Goal: Check status: Check status

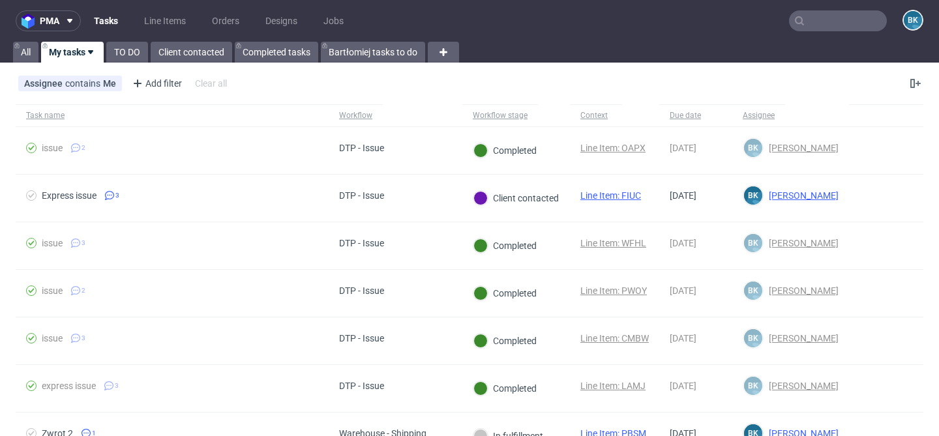
click at [847, 23] on input "text" at bounding box center [838, 20] width 98 height 21
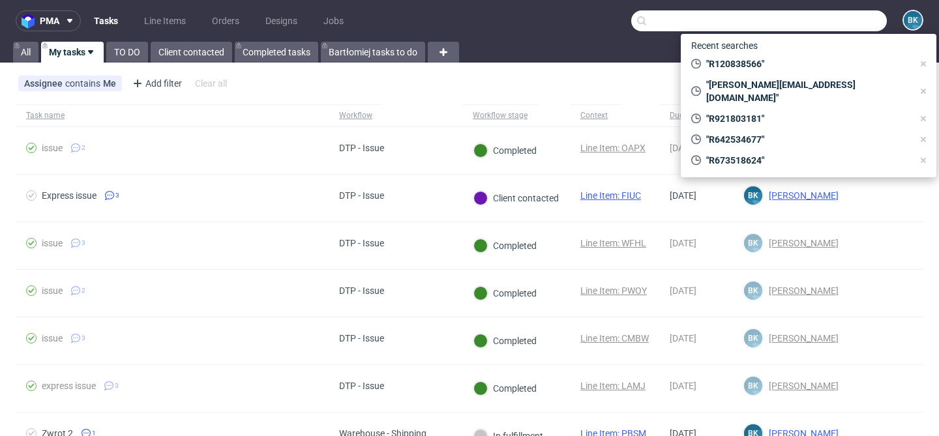
paste input "R489632271"
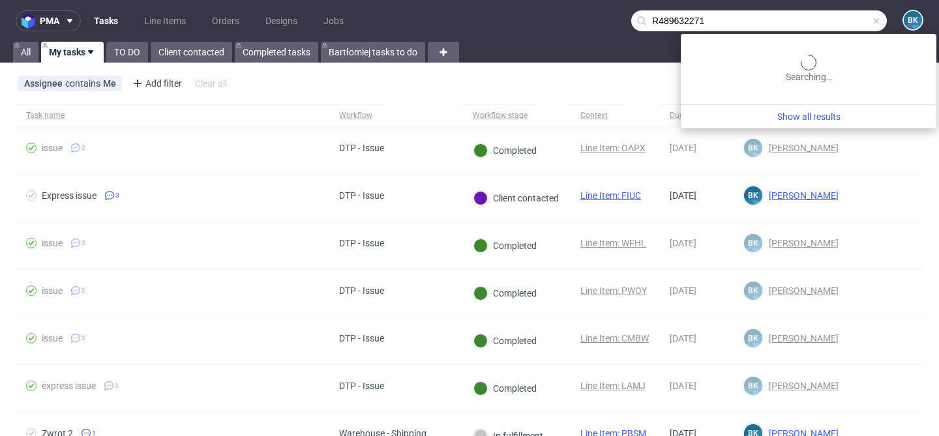
type input "R489632271"
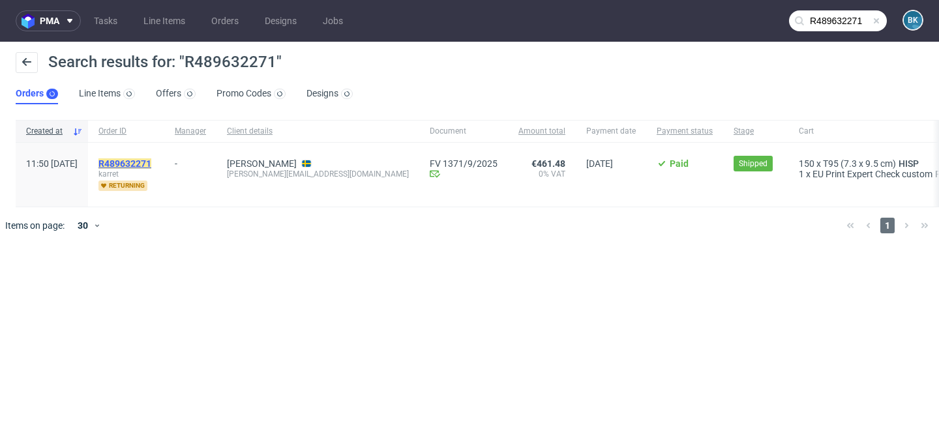
click at [151, 161] on mark "R489632271" at bounding box center [124, 163] width 53 height 10
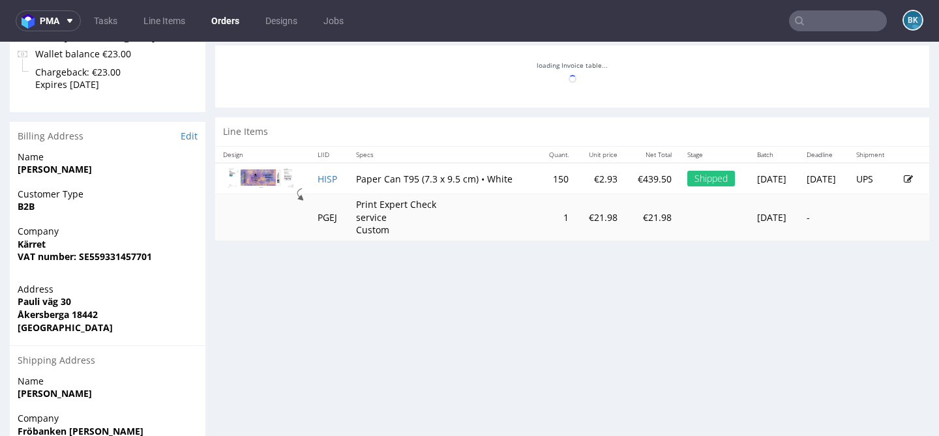
scroll to position [557, 0]
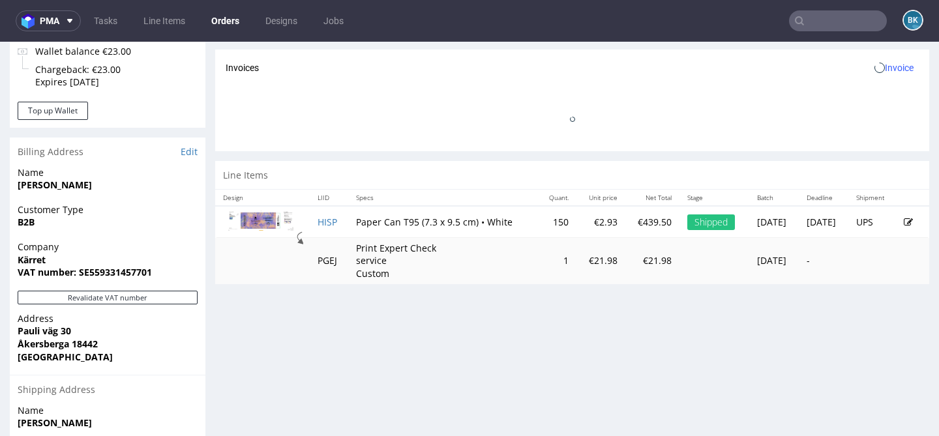
click at [317, 188] on div "Line Items" at bounding box center [572, 175] width 714 height 29
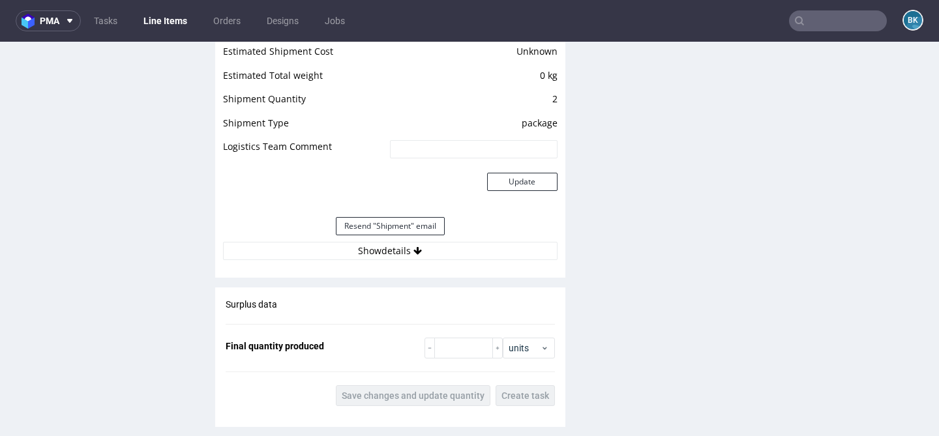
scroll to position [1441, 0]
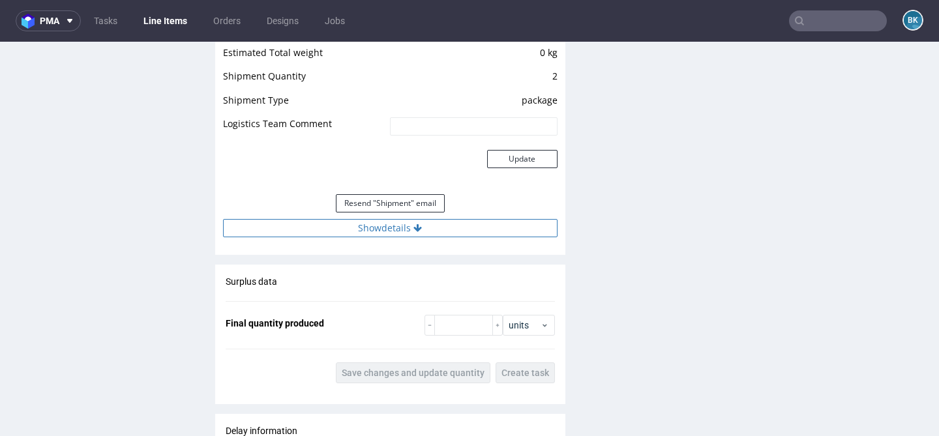
click at [401, 229] on button "Show details" at bounding box center [390, 228] width 335 height 18
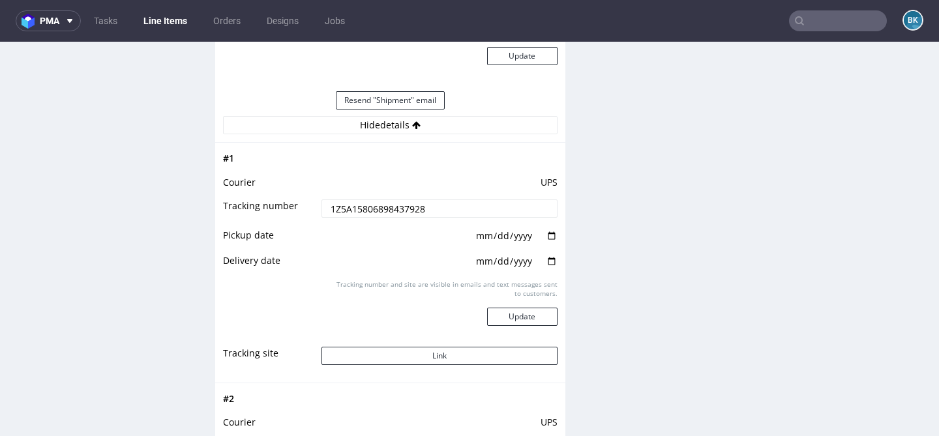
scroll to position [1545, 0]
click at [441, 353] on button "Link" at bounding box center [438, 355] width 235 height 18
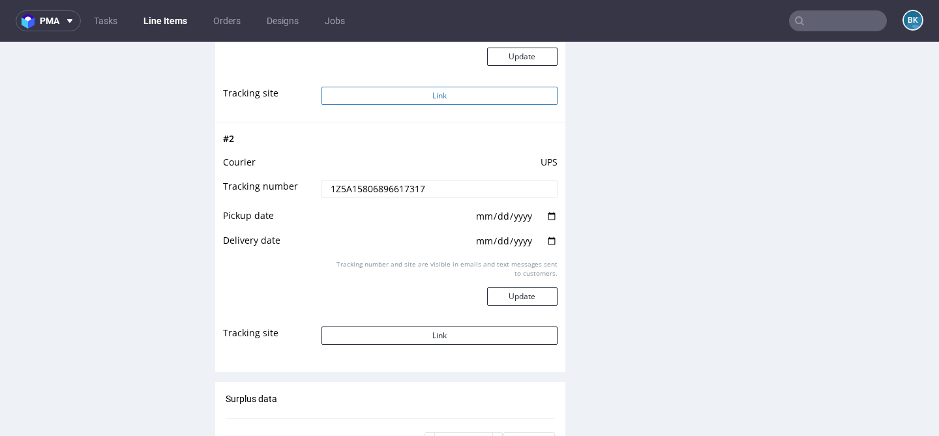
scroll to position [1830, 0]
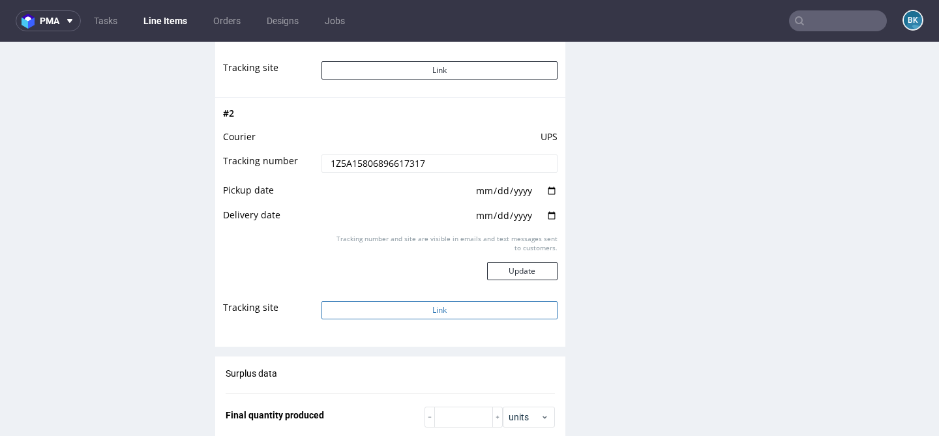
click at [446, 313] on button "Link" at bounding box center [438, 310] width 235 height 18
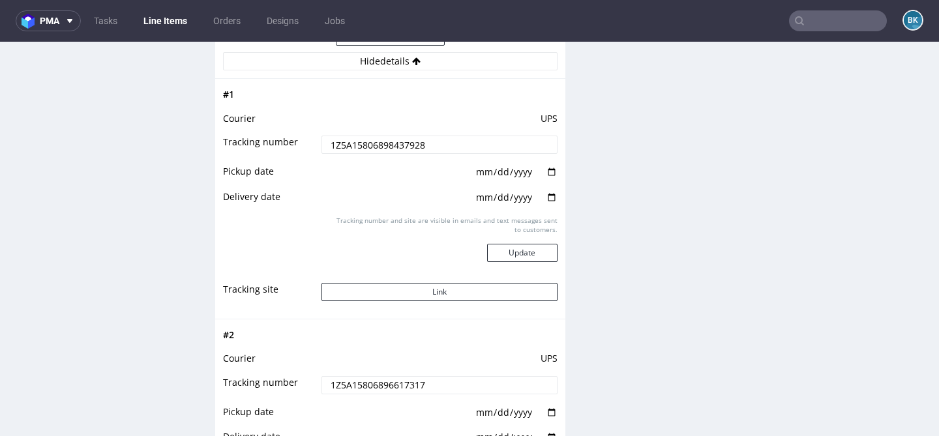
scroll to position [1607, 0]
click at [434, 292] on button "Link" at bounding box center [438, 293] width 235 height 18
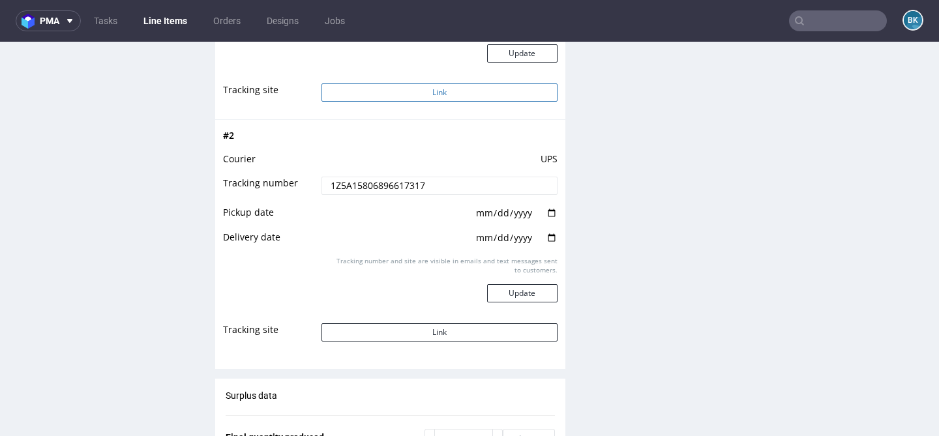
scroll to position [1808, 0]
click at [416, 328] on button "Link" at bounding box center [438, 332] width 235 height 18
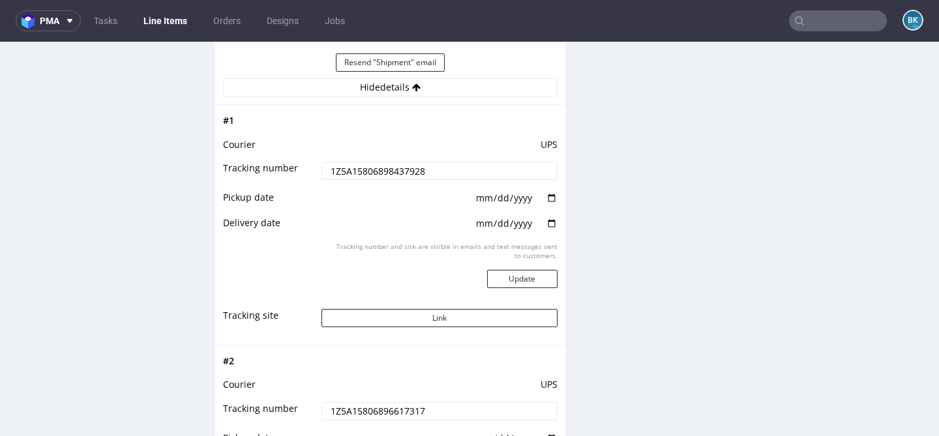
scroll to position [1581, 0]
drag, startPoint x: 438, startPoint y: 171, endPoint x: 269, endPoint y: 171, distance: 168.9
click at [269, 171] on tr "Tracking number 1Z5A15806898437928" at bounding box center [390, 175] width 335 height 29
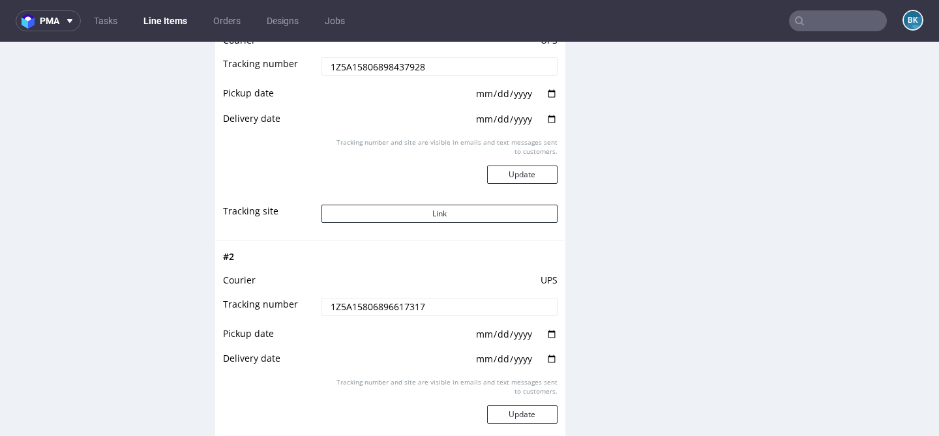
scroll to position [1784, 0]
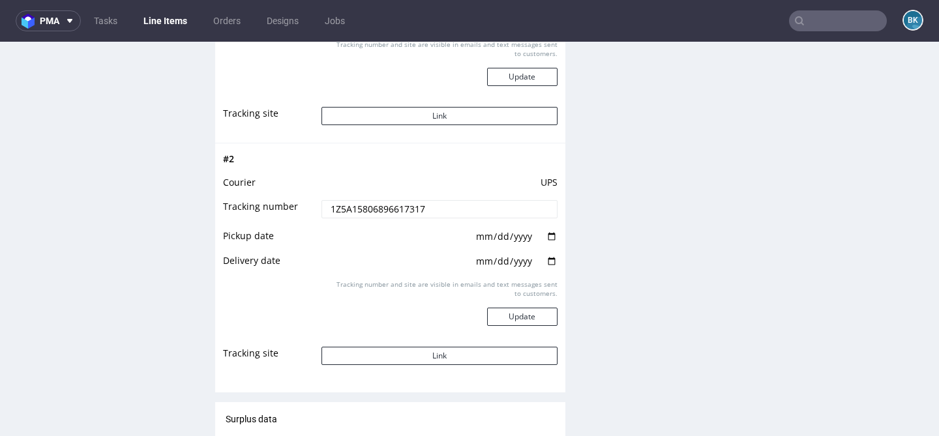
drag, startPoint x: 432, startPoint y: 205, endPoint x: 282, endPoint y: 205, distance: 150.0
click at [282, 205] on tr "Tracking number 1Z5A15806896617317" at bounding box center [390, 213] width 335 height 29
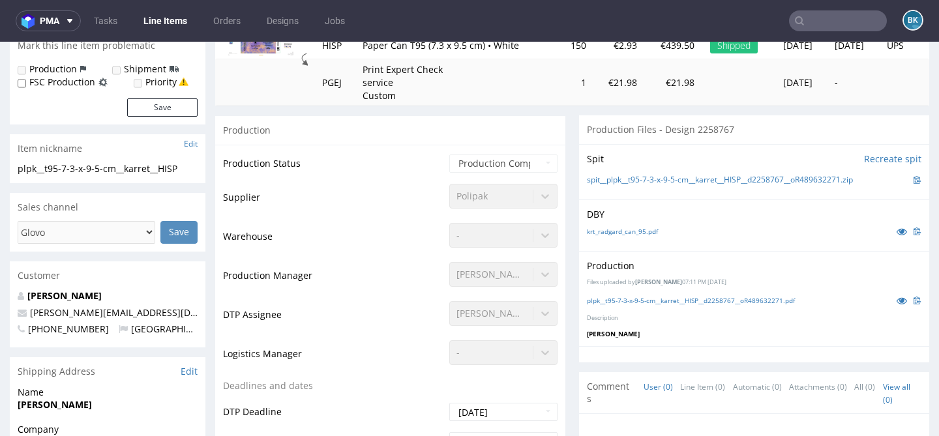
scroll to position [0, 0]
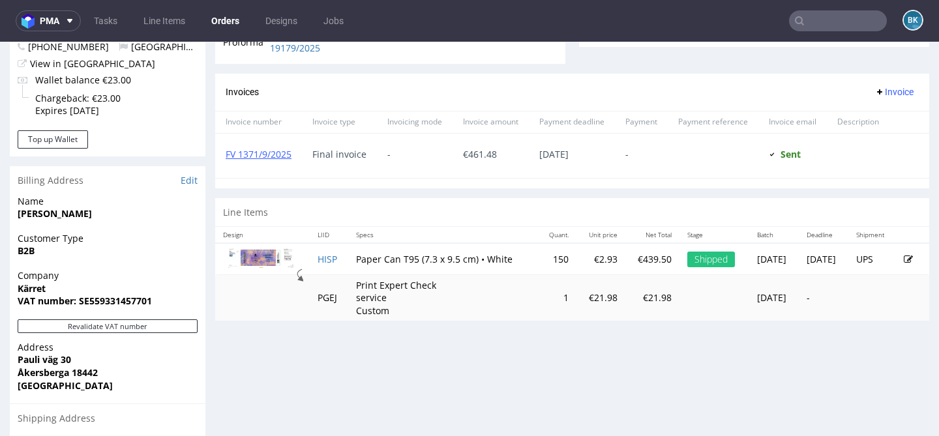
scroll to position [512, 0]
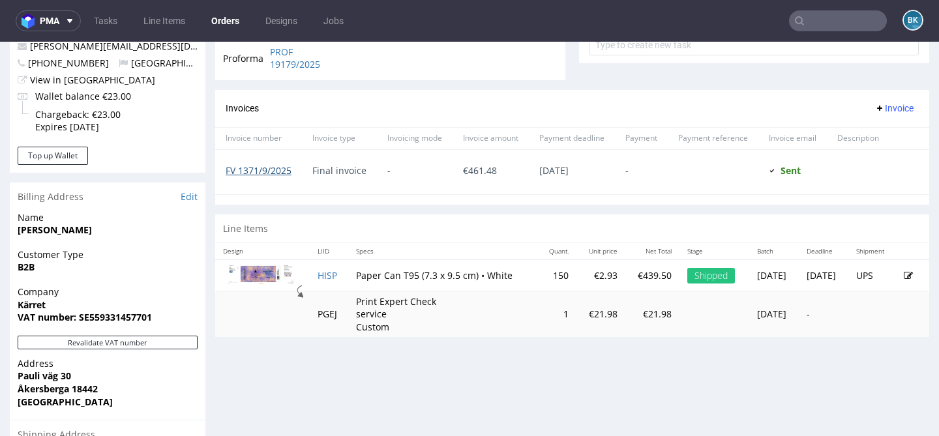
click at [260, 171] on link "FV 1371/9/2025" at bounding box center [259, 170] width 66 height 12
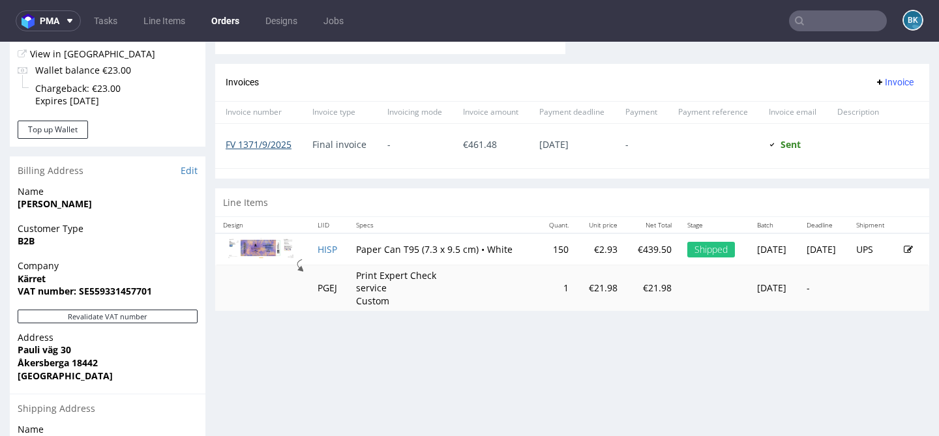
scroll to position [548, 0]
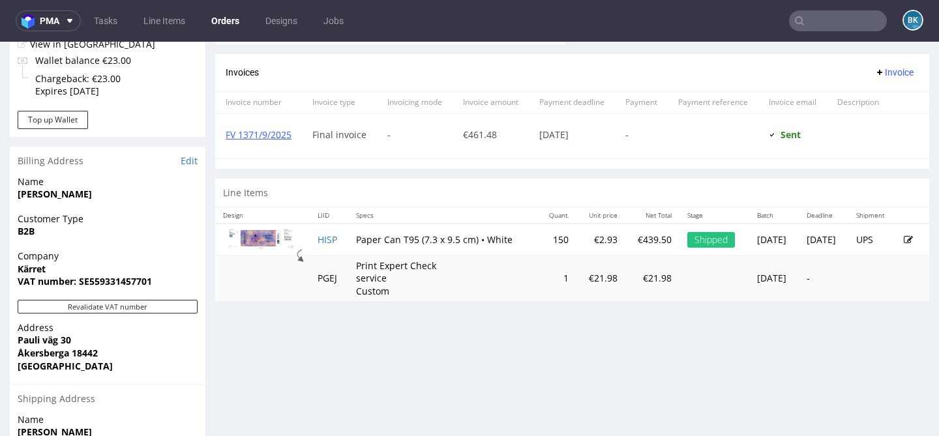
click at [832, 20] on input "text" at bounding box center [838, 20] width 98 height 21
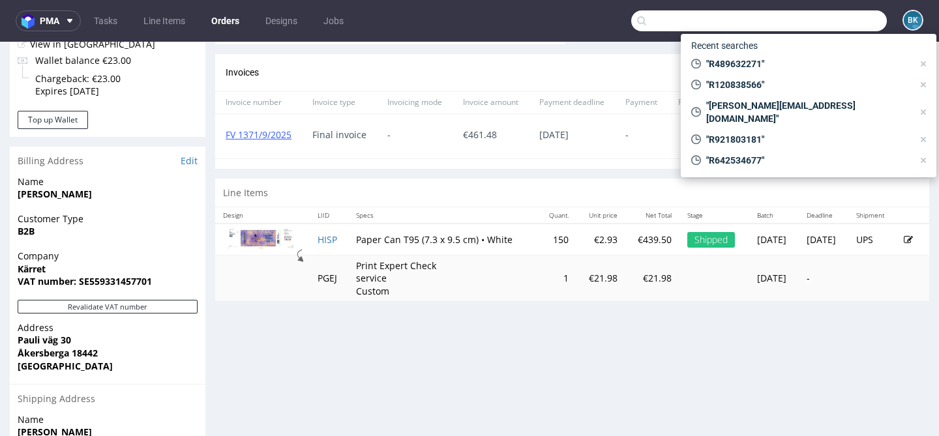
paste input "R120838566"
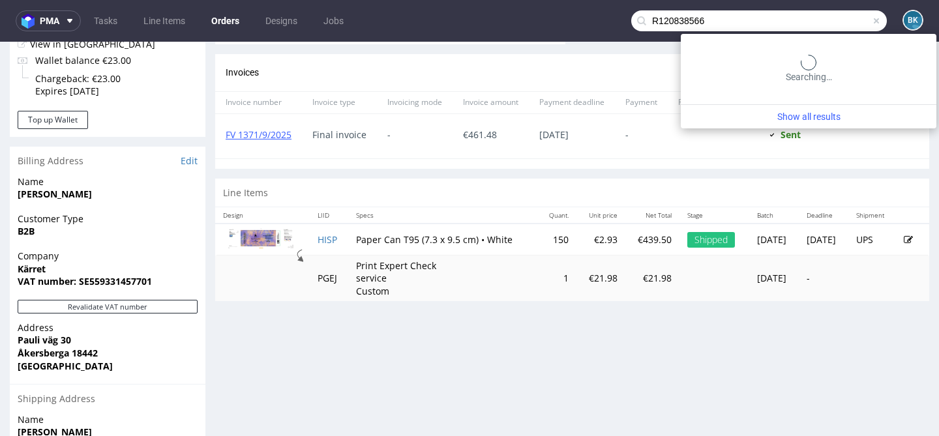
type input "R120838566"
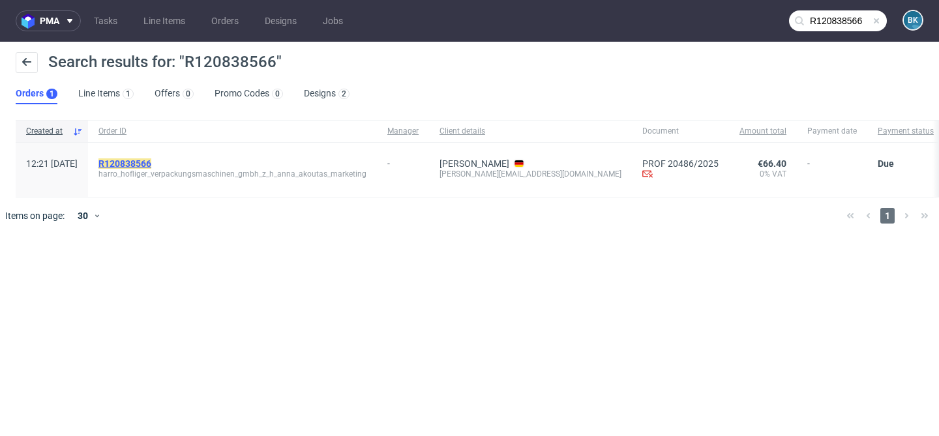
click at [151, 162] on mark "R120838566" at bounding box center [124, 163] width 53 height 10
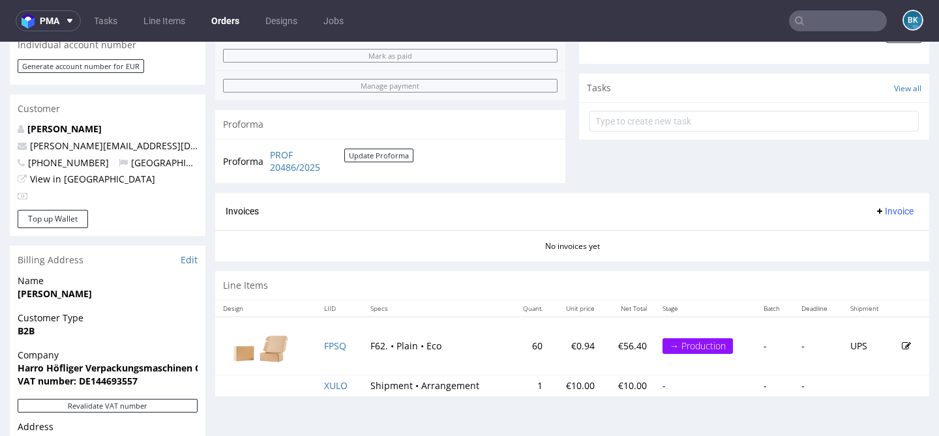
scroll to position [424, 0]
click at [303, 168] on link "PROF 20486/2025" at bounding box center [307, 161] width 74 height 25
click at [825, 27] on input "text" at bounding box center [838, 20] width 98 height 21
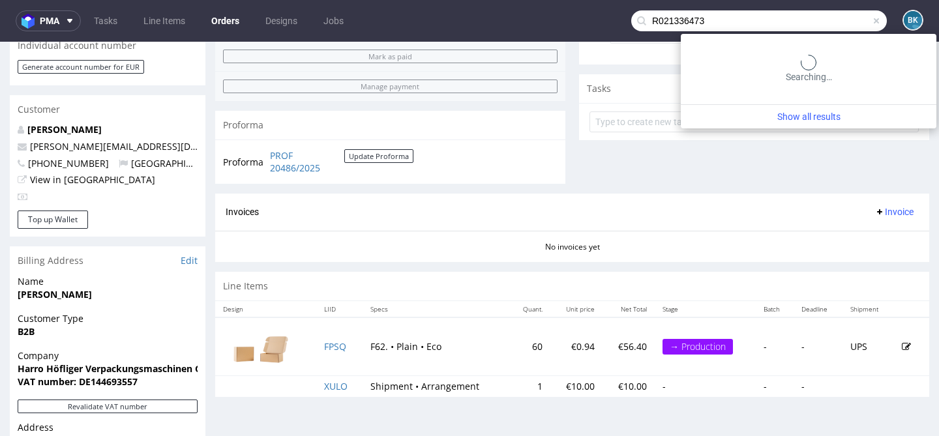
type input "R021336473"
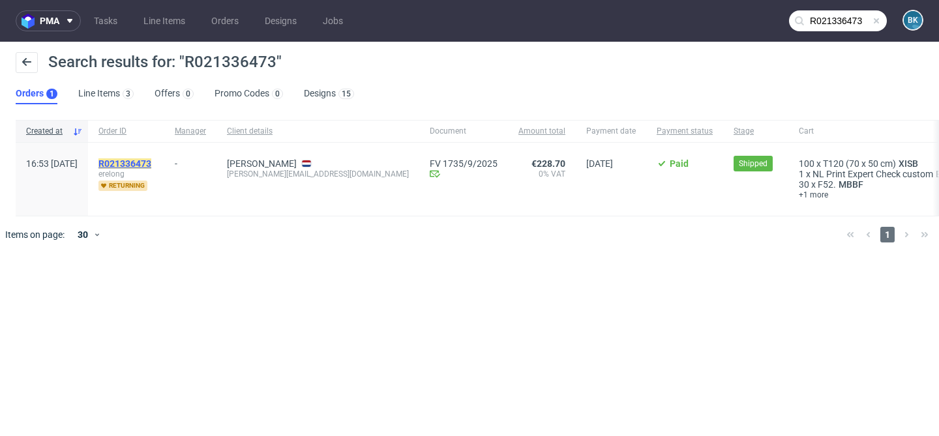
click at [147, 164] on mark "R021336473" at bounding box center [124, 163] width 53 height 10
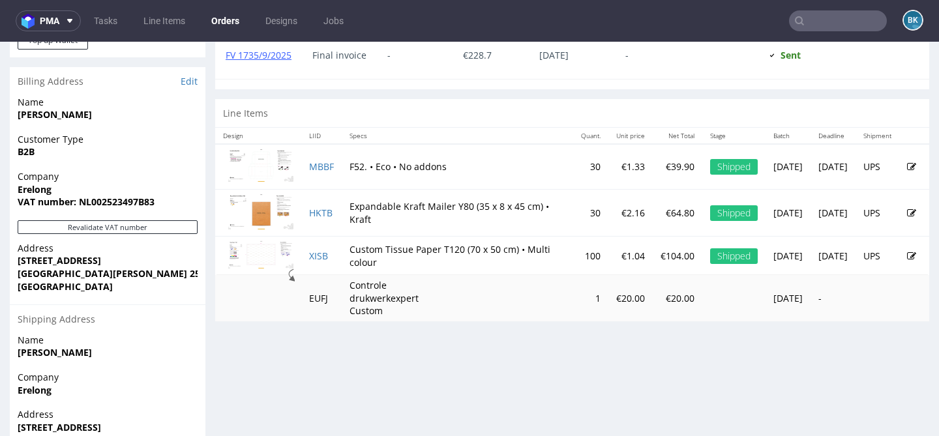
scroll to position [622, 0]
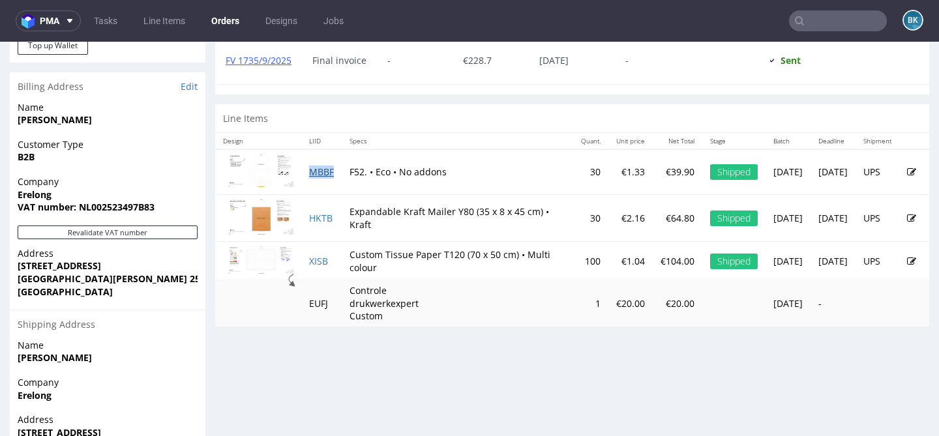
click at [321, 175] on link "MBBF" at bounding box center [321, 172] width 25 height 12
click at [320, 216] on link "HKTB" at bounding box center [320, 218] width 23 height 12
click at [320, 261] on link "XISB" at bounding box center [318, 261] width 19 height 12
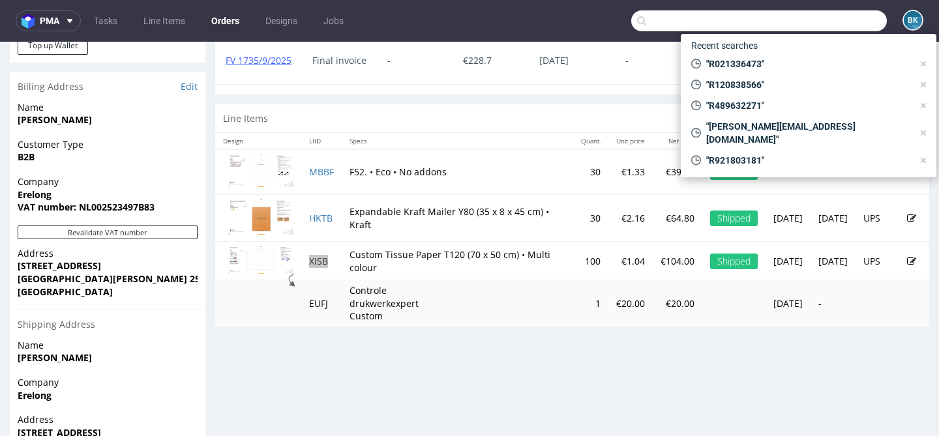
click at [821, 20] on input "text" at bounding box center [759, 20] width 256 height 21
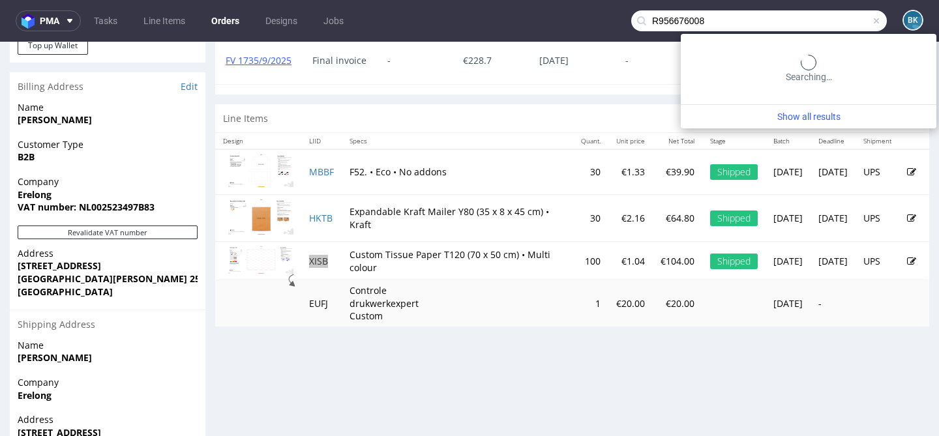
type input "R956676008"
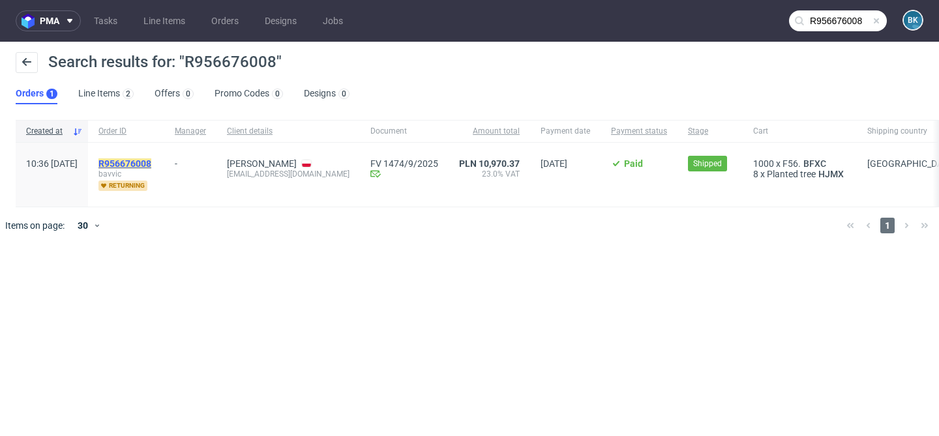
click at [151, 161] on mark "R956676008" at bounding box center [124, 163] width 53 height 10
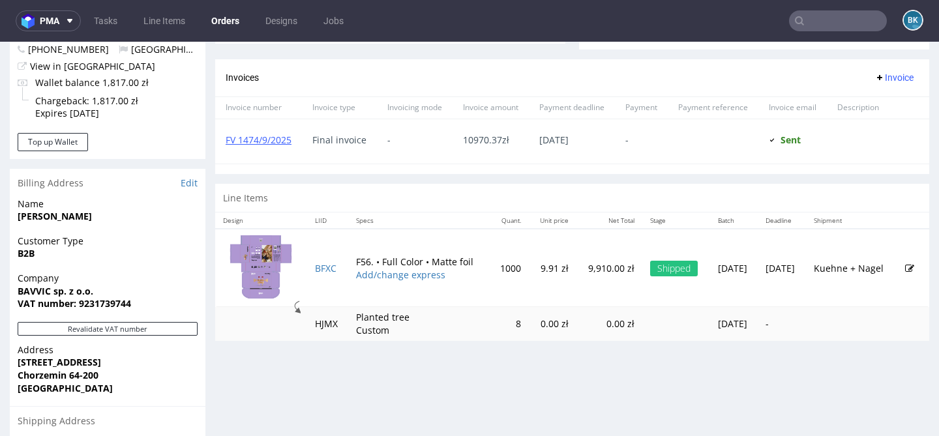
scroll to position [533, 0]
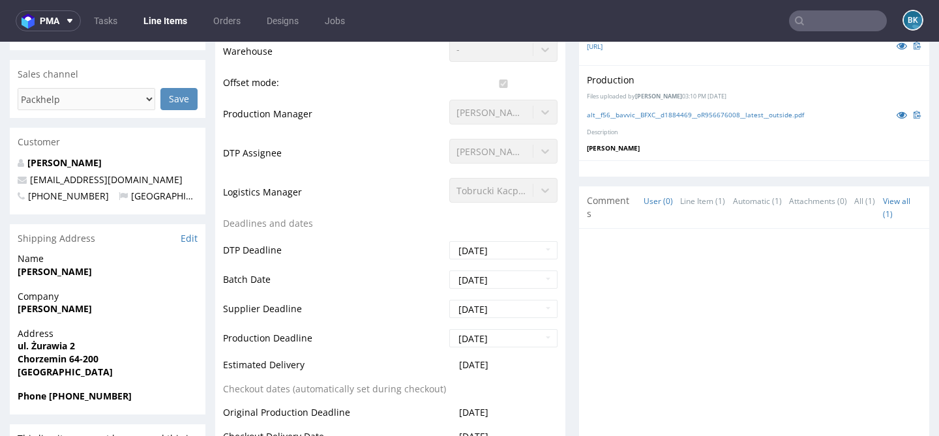
scroll to position [404, 0]
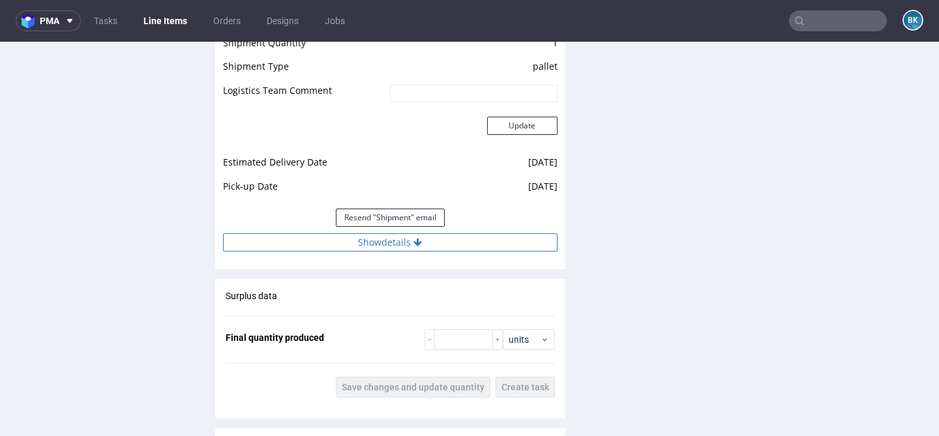
click at [367, 252] on button "Show details" at bounding box center [390, 242] width 335 height 18
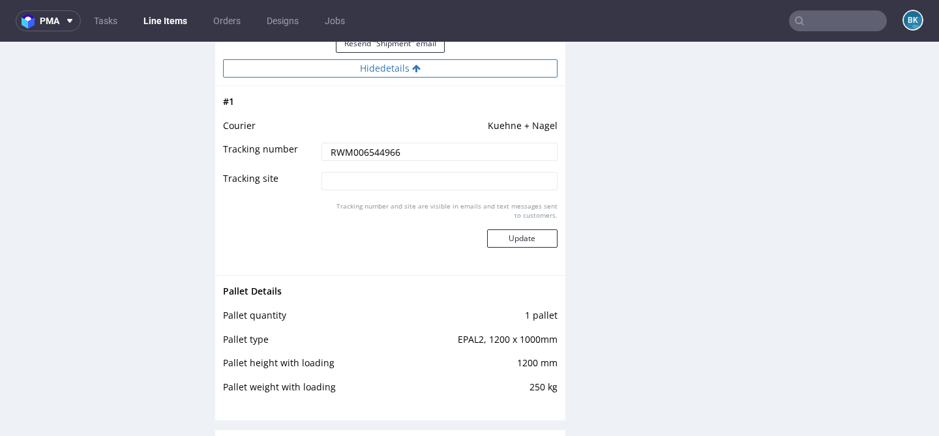
scroll to position [1708, 0]
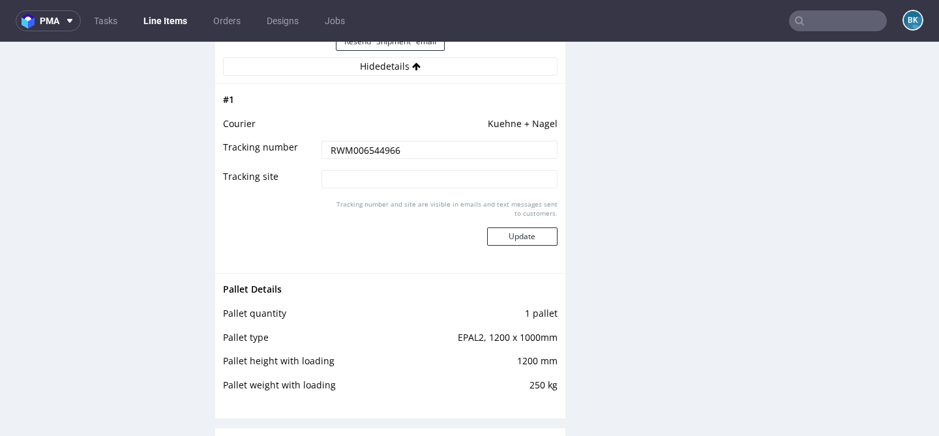
drag, startPoint x: 424, startPoint y: 162, endPoint x: 296, endPoint y: 161, distance: 128.5
click at [296, 161] on tr "Tracking number RWM006544966" at bounding box center [390, 154] width 335 height 29
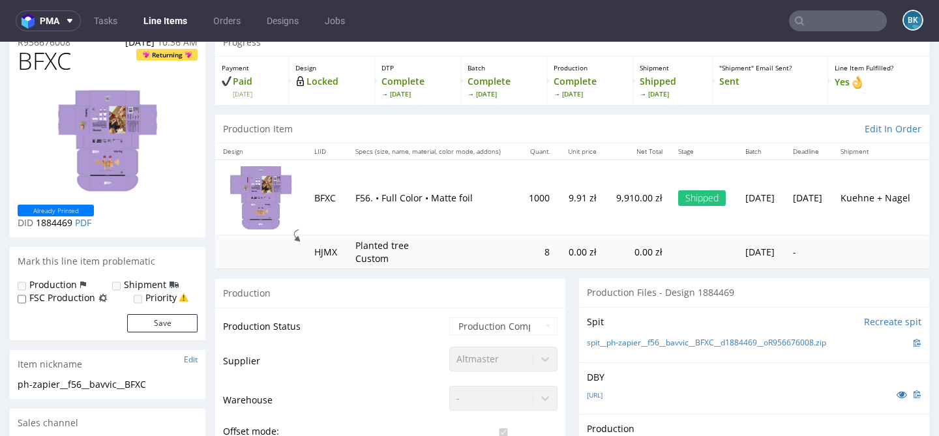
scroll to position [0, 0]
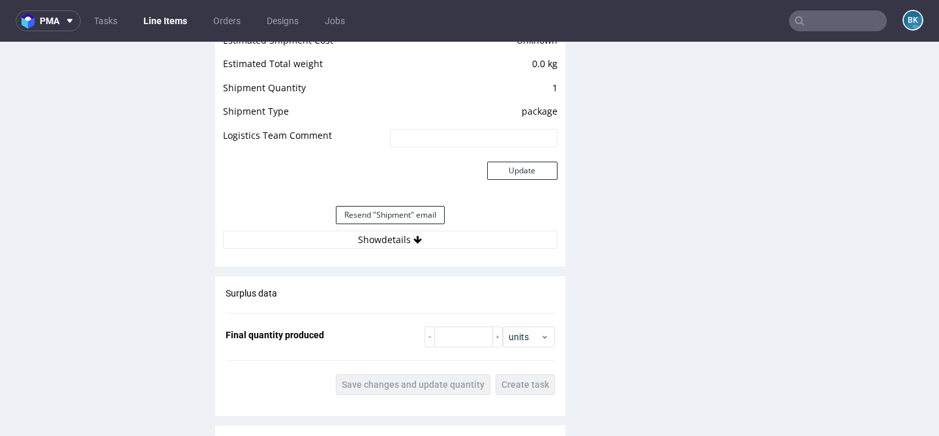
scroll to position [1384, 0]
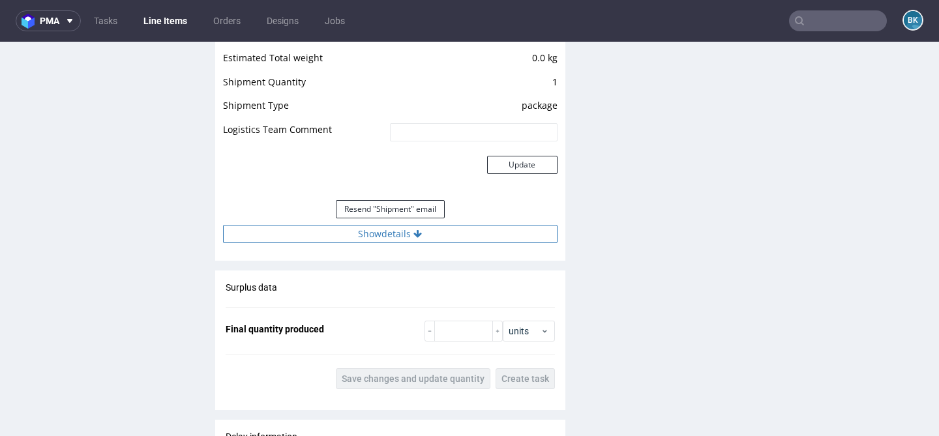
click at [392, 232] on button "Show details" at bounding box center [390, 234] width 335 height 18
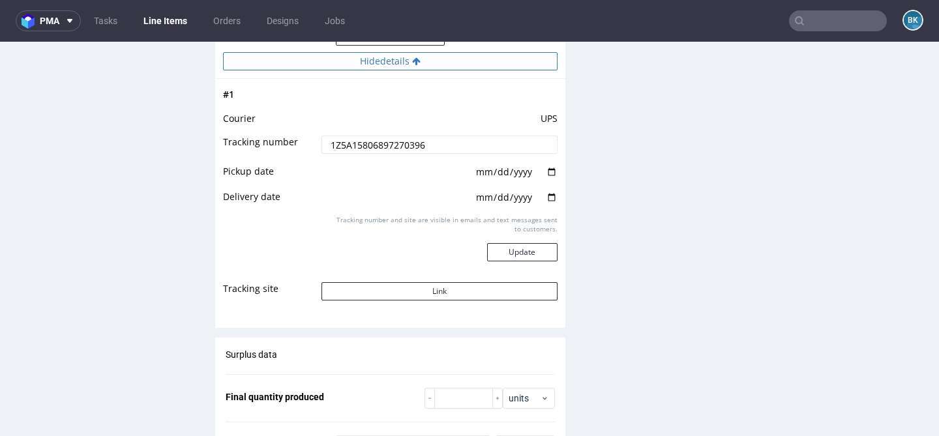
scroll to position [1560, 0]
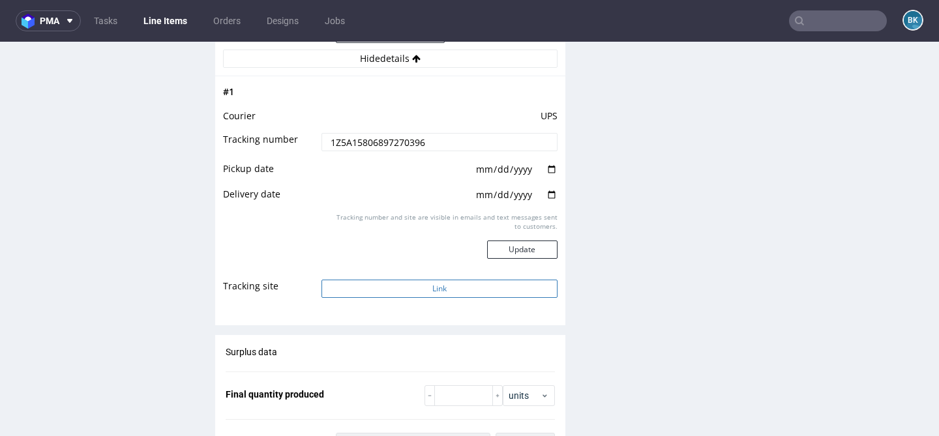
click at [425, 288] on button "Link" at bounding box center [438, 289] width 235 height 18
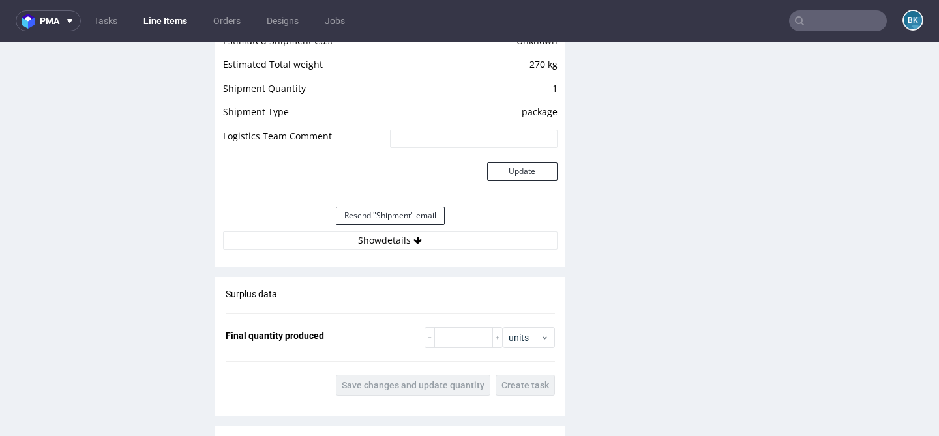
scroll to position [1353, 0]
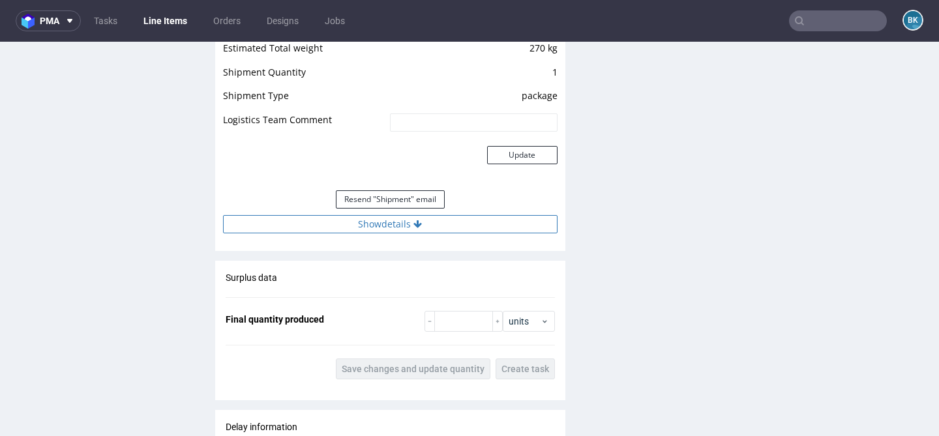
click at [396, 230] on button "Show details" at bounding box center [390, 224] width 335 height 18
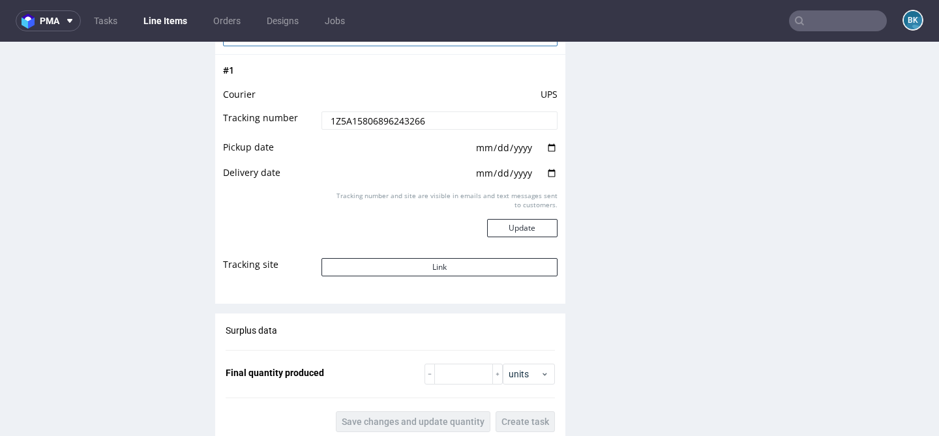
scroll to position [1541, 0]
click at [414, 263] on button "Link" at bounding box center [438, 267] width 235 height 18
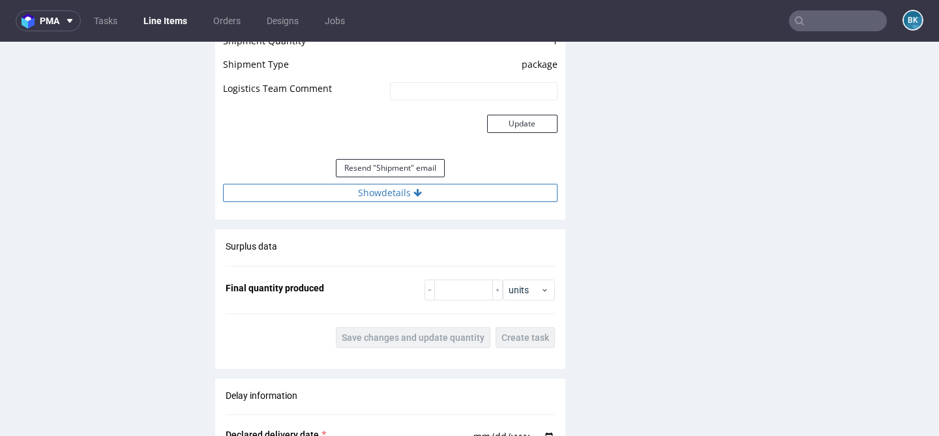
click at [408, 190] on button "Show details" at bounding box center [390, 193] width 335 height 18
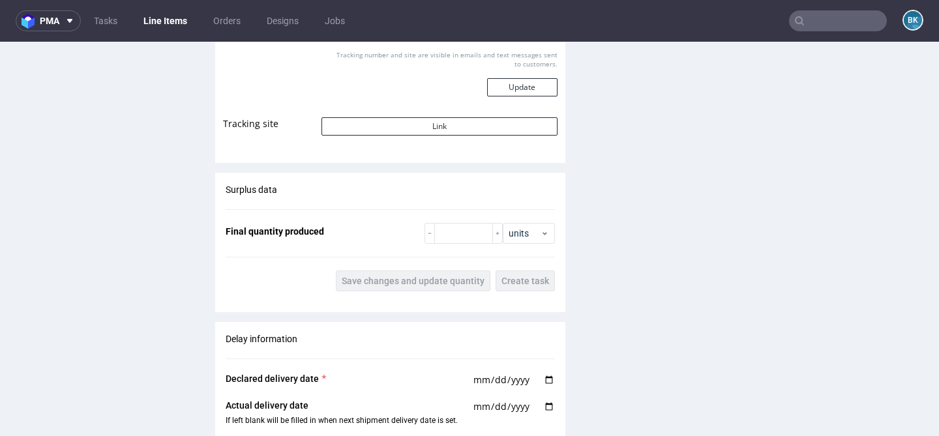
scroll to position [1593, 0]
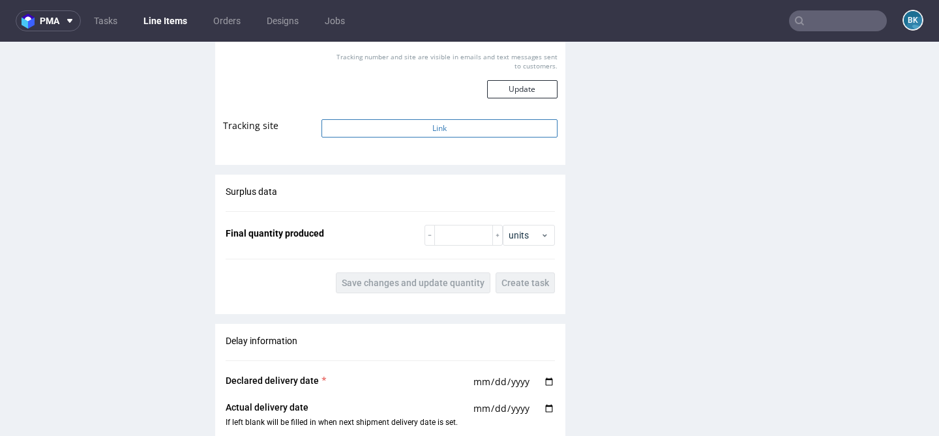
click at [433, 135] on button "Link" at bounding box center [438, 128] width 235 height 18
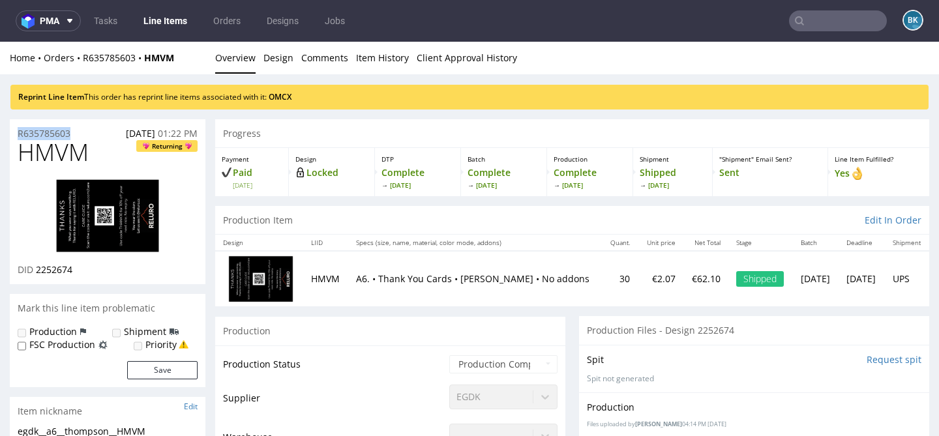
drag, startPoint x: 82, startPoint y: 132, endPoint x: 1, endPoint y: 131, distance: 80.9
copy p "R635785603"
click at [824, 27] on input "text" at bounding box center [838, 20] width 98 height 21
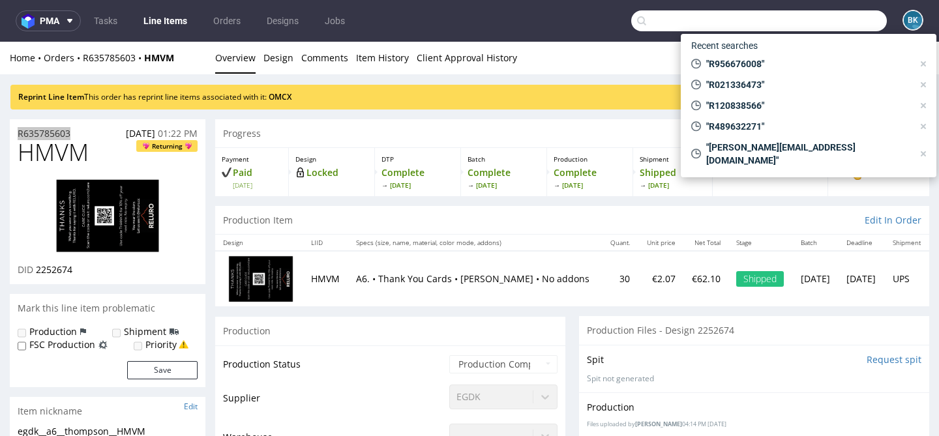
paste input "[EMAIL_ADDRESS][DOMAIN_NAME]"
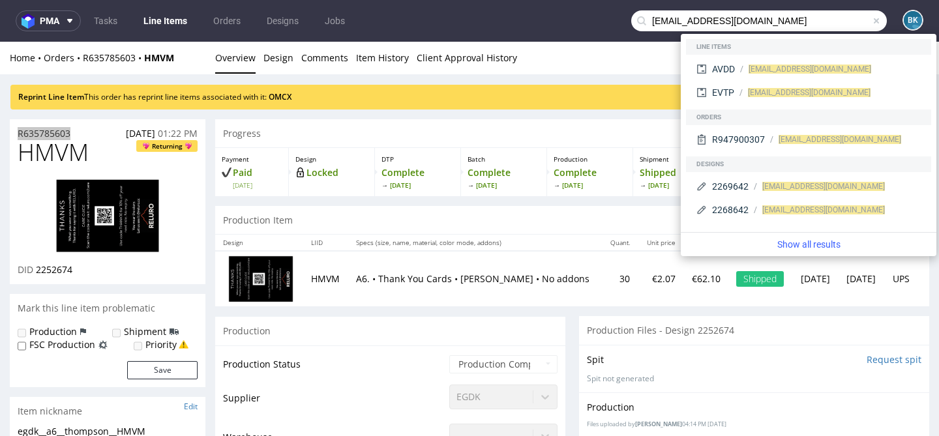
type input "[EMAIL_ADDRESS][DOMAIN_NAME]"
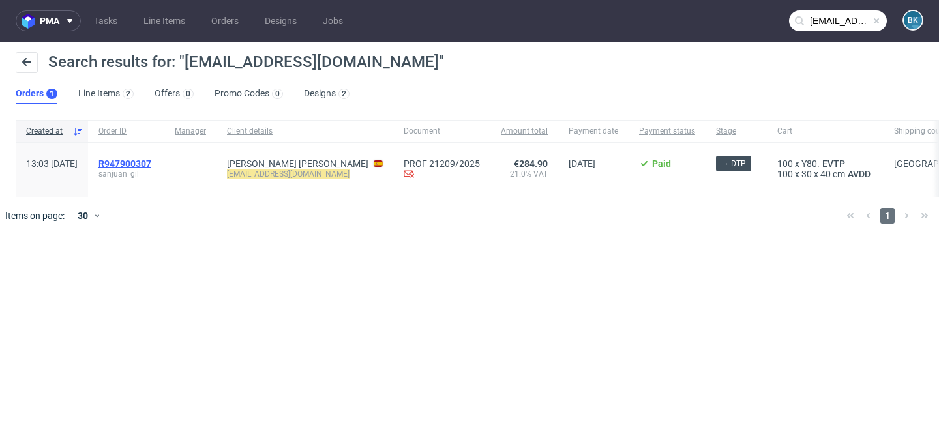
click at [151, 166] on span "R947900307" at bounding box center [124, 163] width 53 height 10
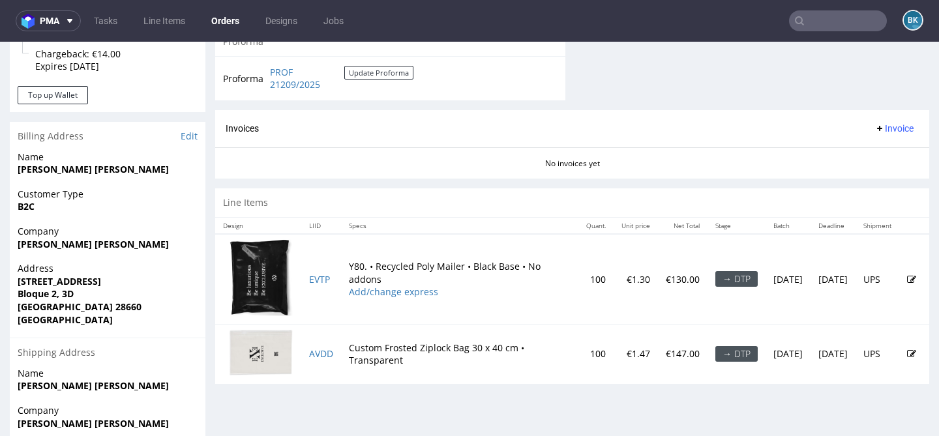
scroll to position [694, 0]
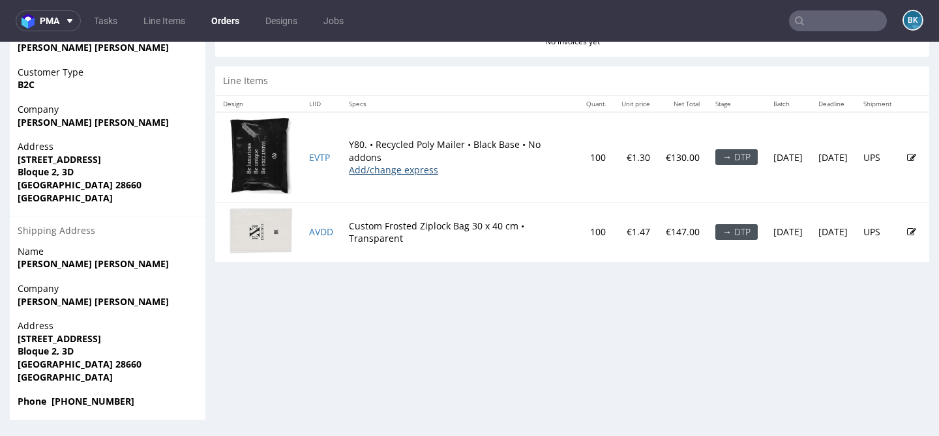
click at [383, 170] on link "Add/change express" at bounding box center [393, 170] width 89 height 12
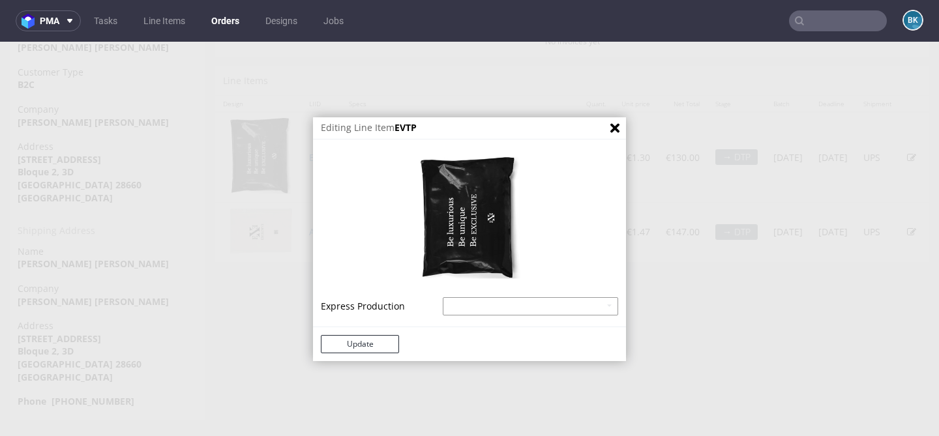
click at [466, 307] on select "Recycled Poly Mailer - express - 20% Recycled Poly Mailer - superexpress - 40%" at bounding box center [530, 306] width 175 height 18
click at [610, 130] on icon "Close" at bounding box center [614, 128] width 9 height 9
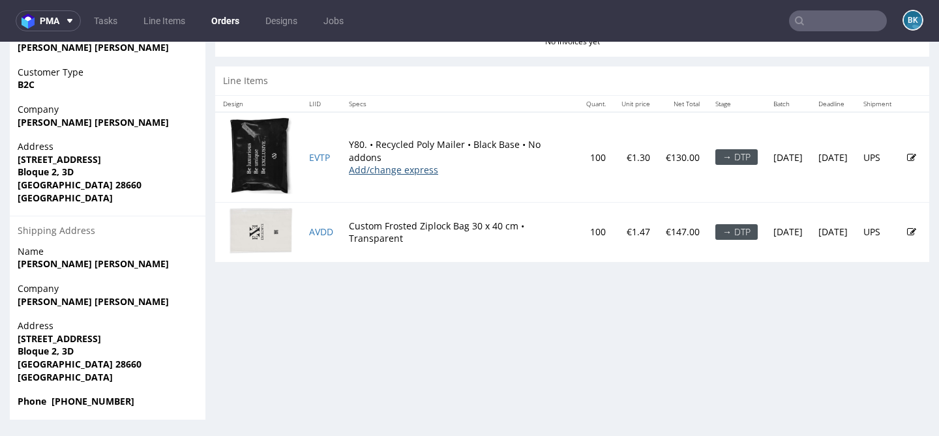
click at [397, 169] on link "Add/change express" at bounding box center [393, 170] width 89 height 12
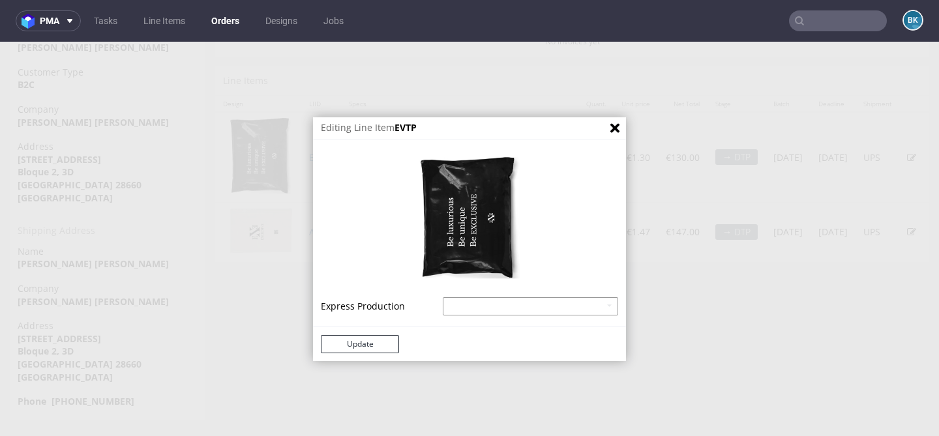
click at [467, 302] on select "Recycled Poly Mailer - express - 20% Recycled Poly Mailer - superexpress - 40%" at bounding box center [530, 306] width 175 height 18
click at [615, 126] on button "Close" at bounding box center [615, 128] width 22 height 22
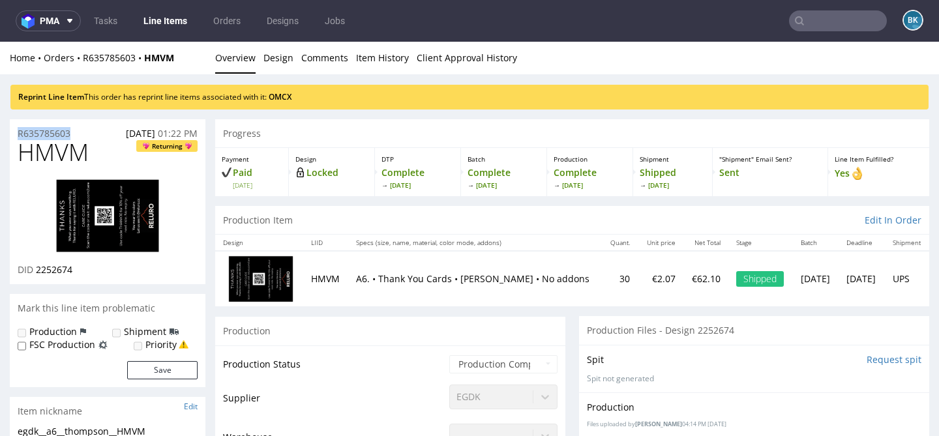
drag, startPoint x: 82, startPoint y: 129, endPoint x: 0, endPoint y: 129, distance: 81.5
copy p "R635785603"
